Goal: Task Accomplishment & Management: Manage account settings

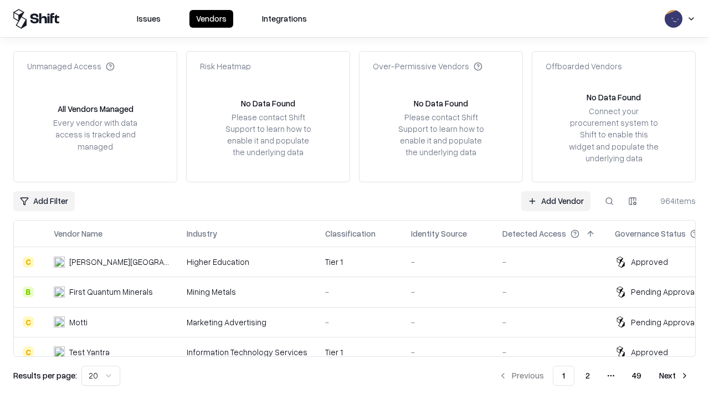
click at [555, 200] on link "Add Vendor" at bounding box center [555, 201] width 69 height 20
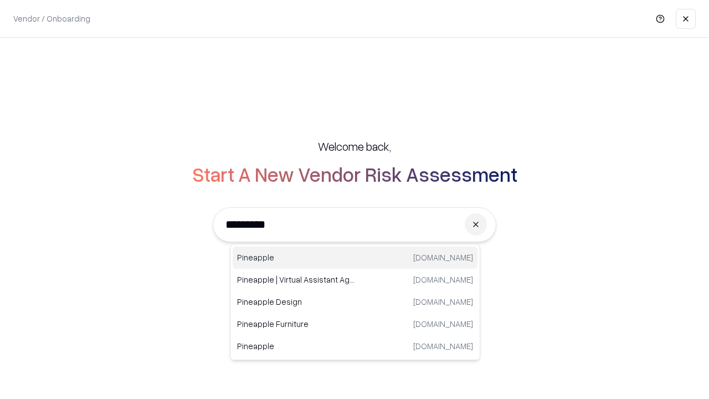
click at [355, 257] on div "Pineapple [DOMAIN_NAME]" at bounding box center [355, 257] width 245 height 22
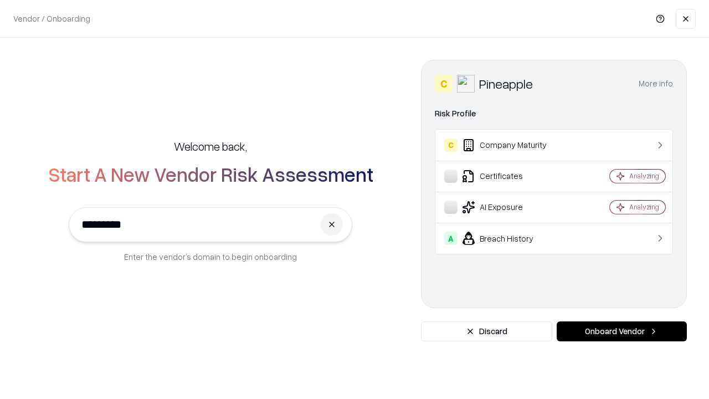
type input "*********"
click at [621, 331] on button "Onboard Vendor" at bounding box center [621, 331] width 130 height 20
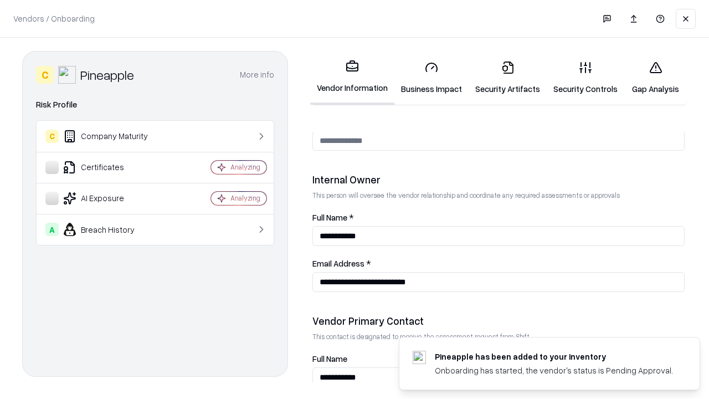
scroll to position [574, 0]
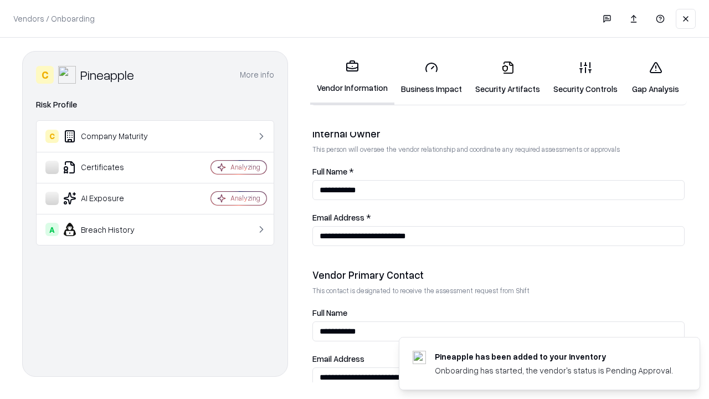
click at [431, 78] on link "Business Impact" at bounding box center [431, 77] width 74 height 51
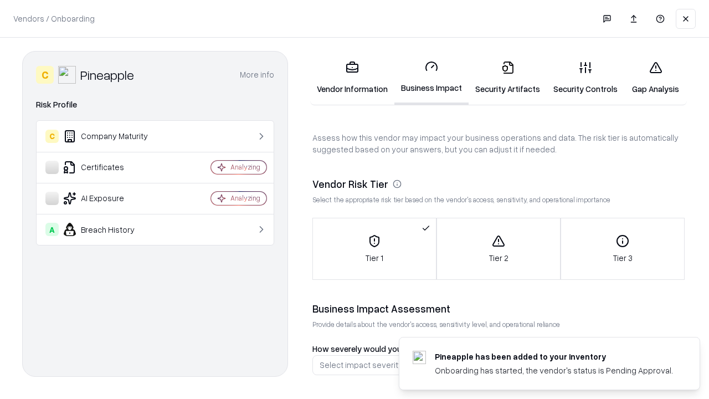
click at [507, 78] on link "Security Artifacts" at bounding box center [507, 77] width 78 height 51
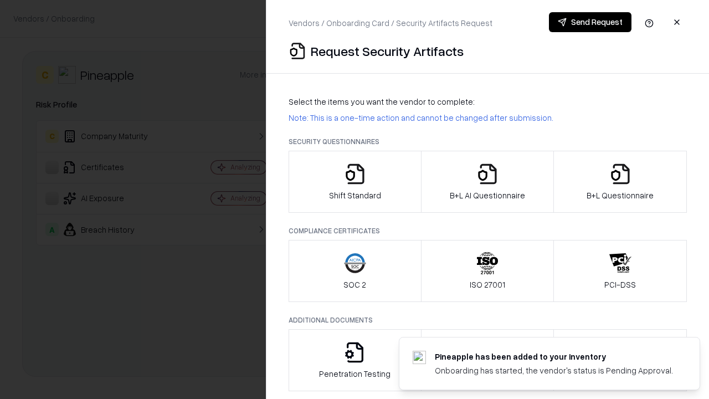
click at [354, 182] on icon "button" at bounding box center [355, 174] width 22 height 22
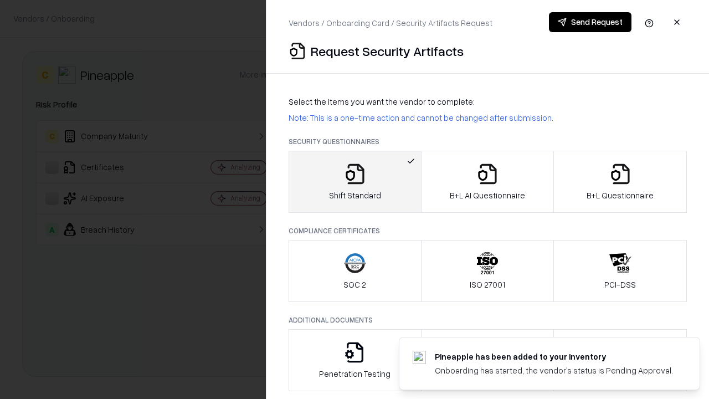
click at [590, 22] on button "Send Request" at bounding box center [590, 22] width 82 height 20
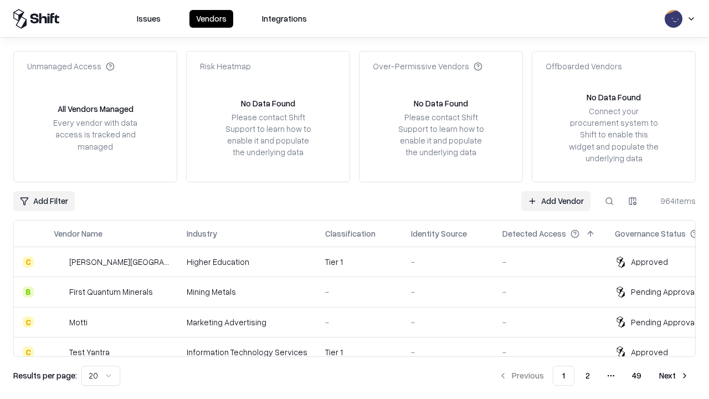
click at [609, 200] on button at bounding box center [609, 201] width 20 height 20
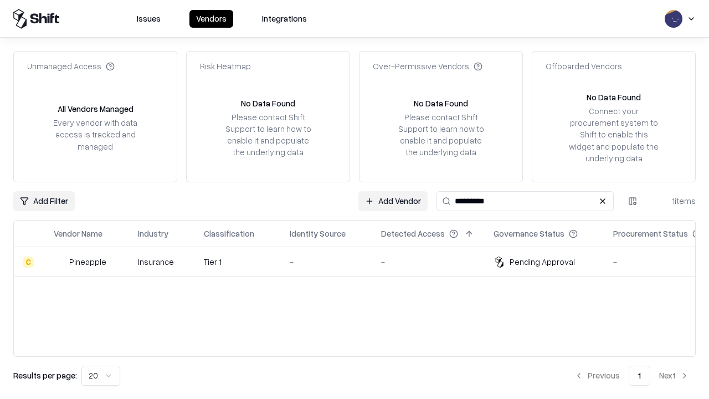
type input "*********"
click at [361, 261] on div "-" at bounding box center [327, 262] width 74 height 12
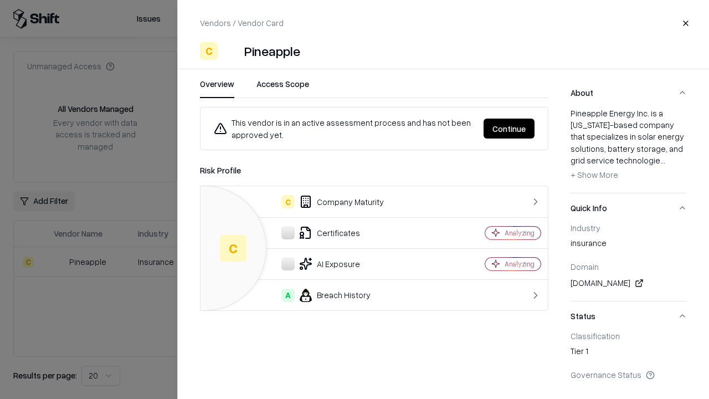
click at [509, 128] on button "Continue" at bounding box center [508, 128] width 51 height 20
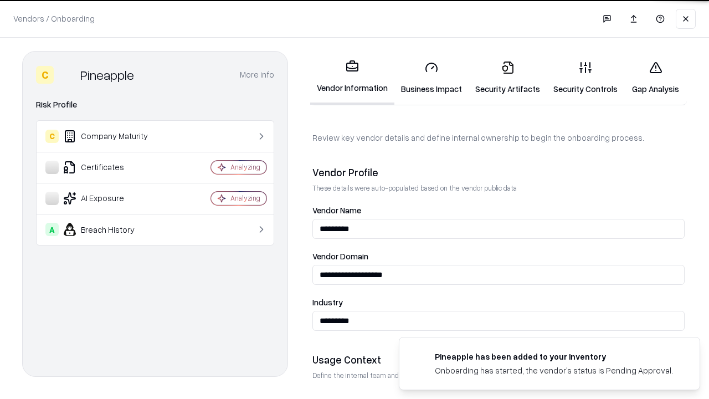
click at [507, 78] on link "Security Artifacts" at bounding box center [507, 77] width 78 height 51
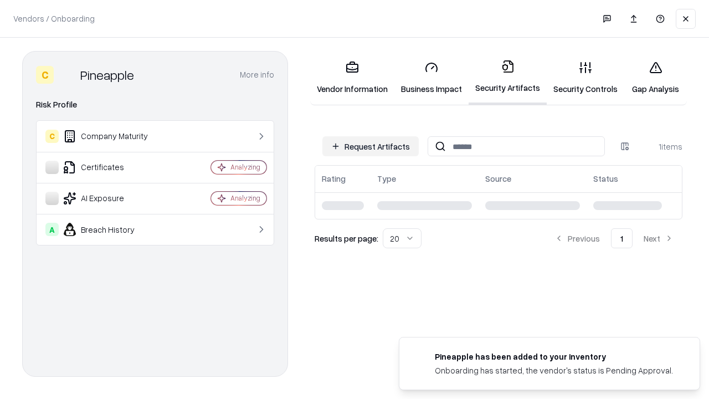
click at [655, 78] on link "Gap Analysis" at bounding box center [655, 77] width 63 height 51
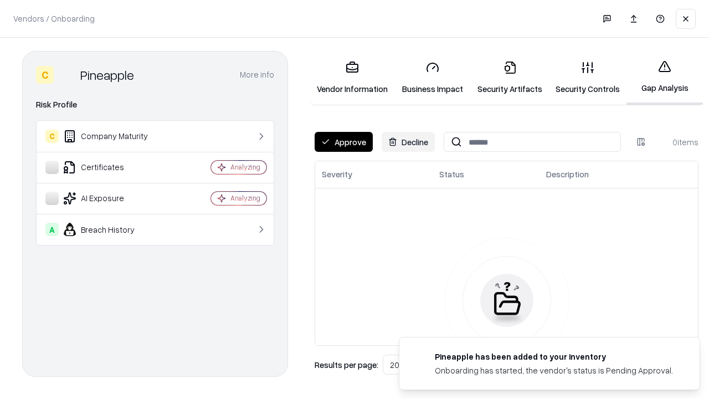
click at [343, 142] on button "Approve" at bounding box center [343, 142] width 58 height 20
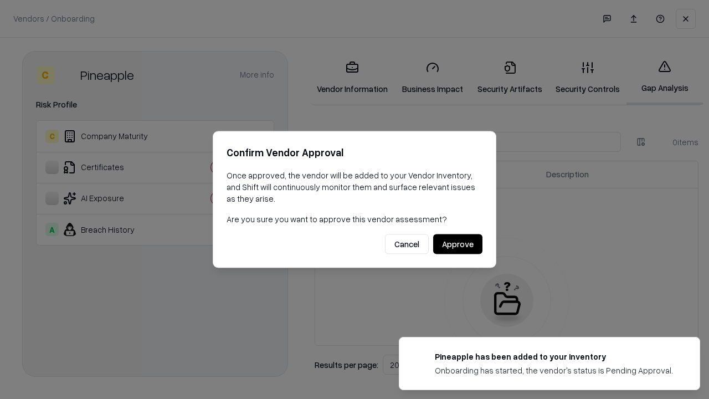
click at [457, 244] on button "Approve" at bounding box center [457, 244] width 49 height 20
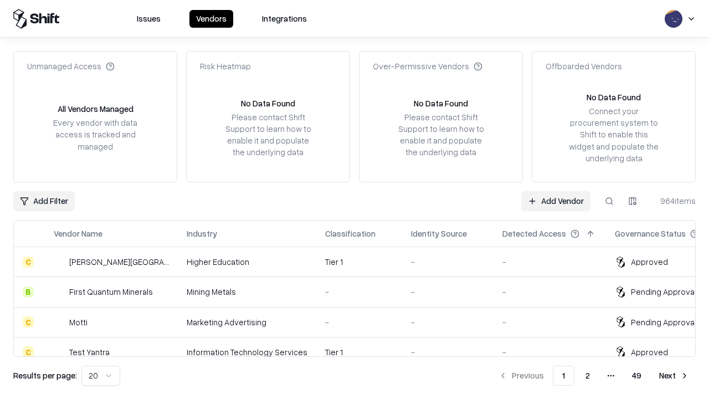
type input "*********"
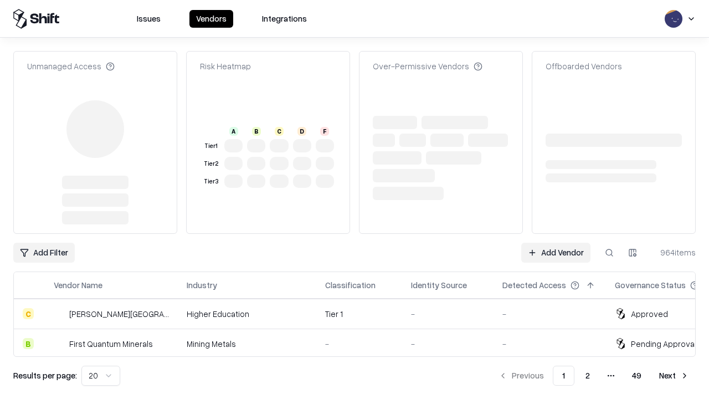
click at [555, 242] on link "Add Vendor" at bounding box center [555, 252] width 69 height 20
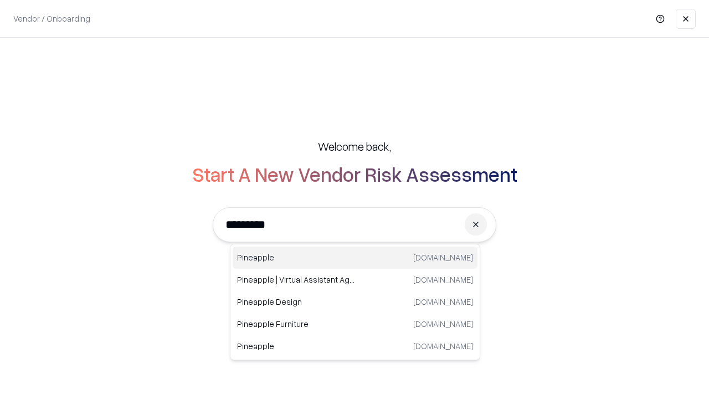
click at [355, 257] on div "Pineapple pineappleenergy.com" at bounding box center [355, 257] width 245 height 22
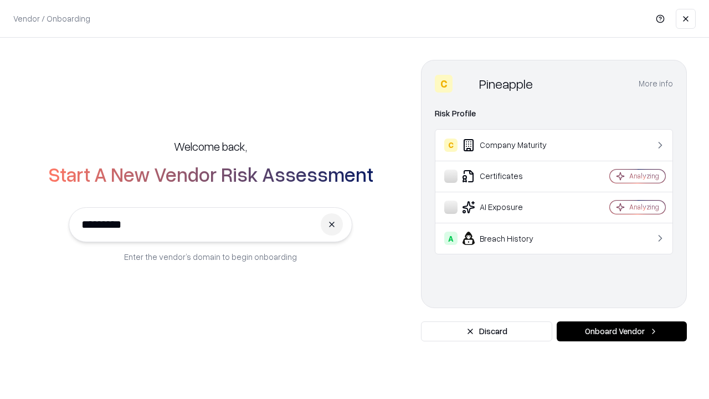
type input "*********"
click at [621, 331] on button "Onboard Vendor" at bounding box center [621, 331] width 130 height 20
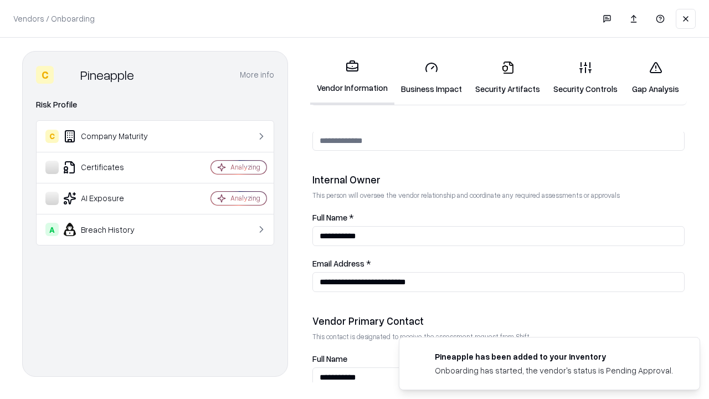
scroll to position [574, 0]
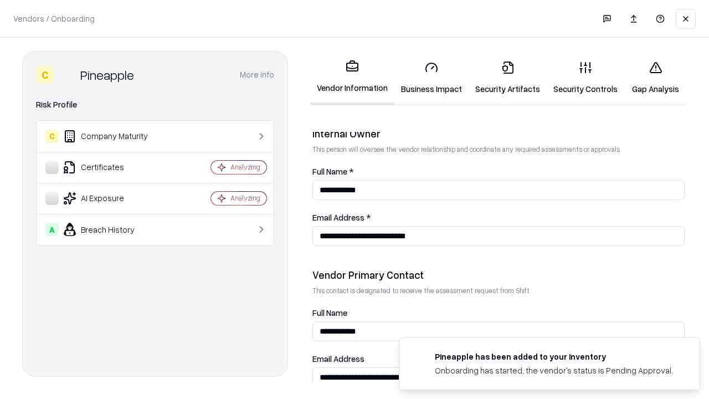
click at [655, 78] on link "Gap Analysis" at bounding box center [655, 77] width 63 height 51
